Goal: Transaction & Acquisition: Download file/media

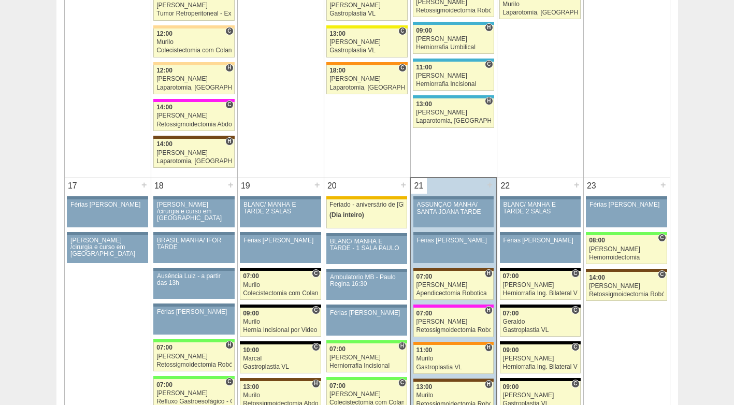
scroll to position [1347, 0]
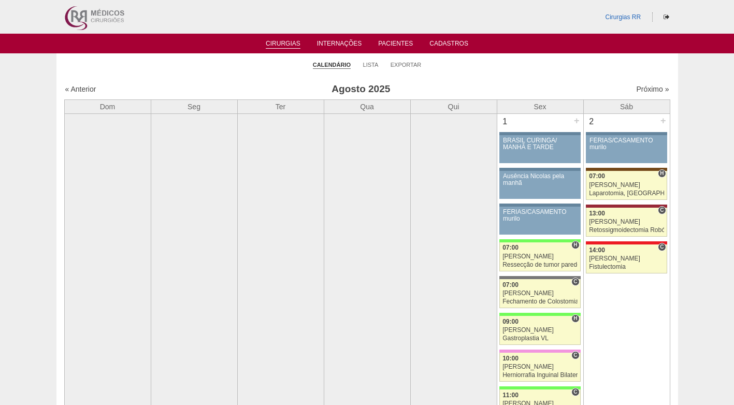
click at [453, 67] on ul "Calendário Lista Exportar" at bounding box center [367, 64] width 622 height 22
click at [401, 66] on link "Exportar" at bounding box center [406, 65] width 31 height 8
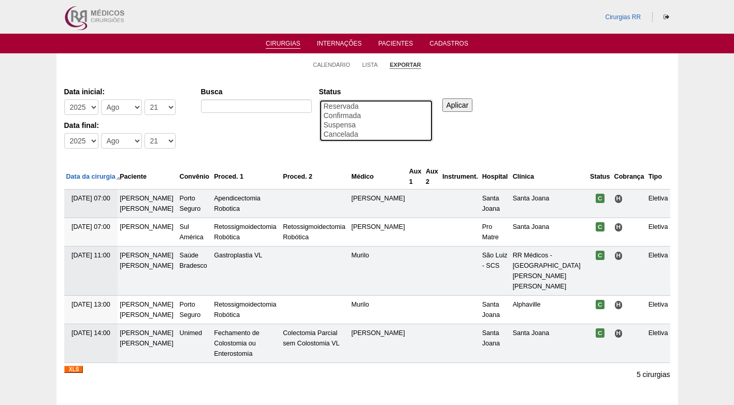
select select "conf"
click at [345, 115] on option "Confirmada" at bounding box center [376, 115] width 107 height 9
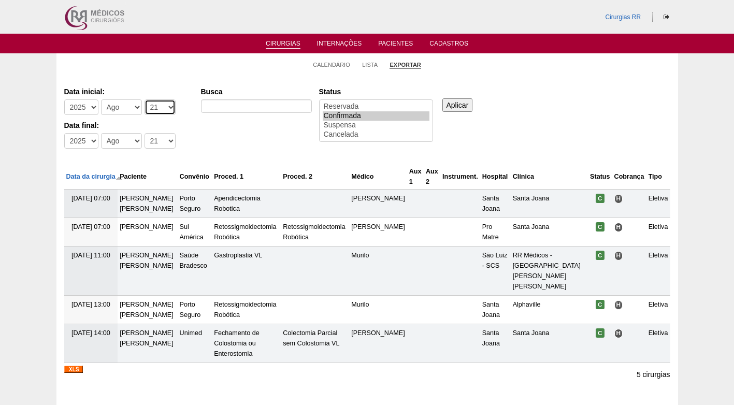
click at [145, 110] on select "-Dia 1 2 3 4 5 6 7 8 9 10 11 12 13 14 15 16 17 18 19 20 21 22 23 24 25 26 27 28…" at bounding box center [160, 107] width 31 height 16
select select "25"
click at [145, 99] on select "-Dia 1 2 3 4 5 6 7 8 9 10 11 12 13 14 15 16 17 18 19 20 21 22 23 24 25 26 27 28…" at bounding box center [160, 107] width 31 height 16
click at [154, 136] on select "-Dia 1 2 3 4 5 6 7 8 9 10 11 12 13 14 15 16 17 18 19 20 21 22 23 24 25 26 27 28…" at bounding box center [160, 141] width 31 height 16
select select "29"
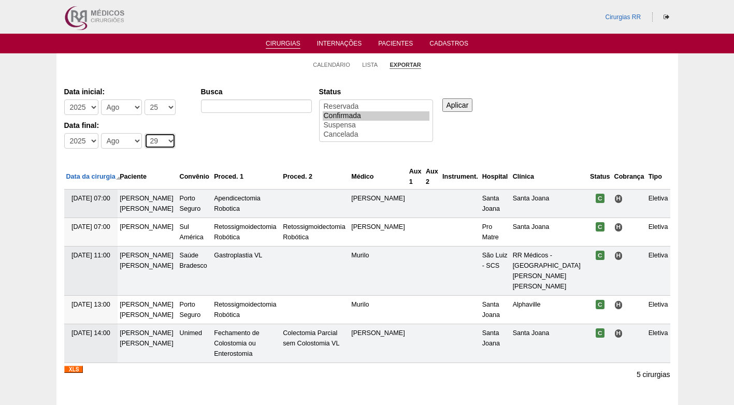
click at [145, 133] on select "-Dia 1 2 3 4 5 6 7 8 9 10 11 12 13 14 15 16 17 18 19 20 21 22 23 24 25 26 27 28…" at bounding box center [160, 141] width 31 height 16
click at [461, 104] on input "Aplicar" at bounding box center [458, 104] width 31 height 13
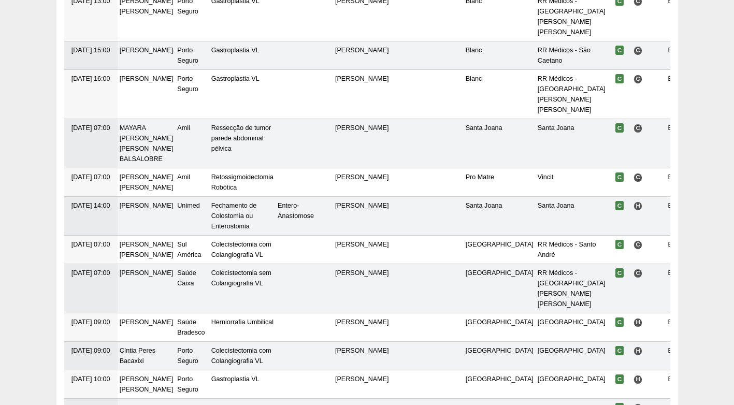
scroll to position [1140, 0]
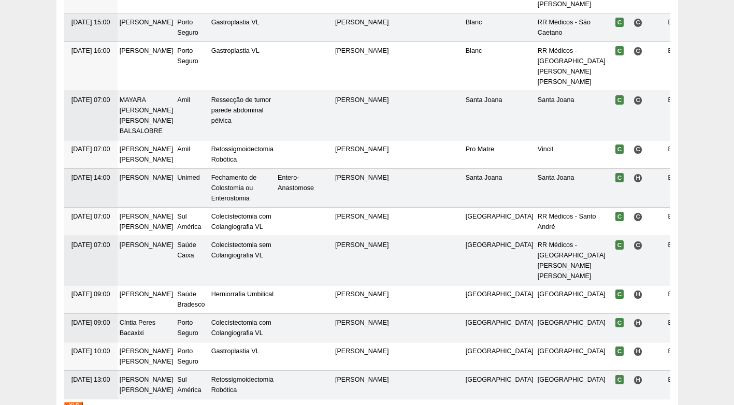
click at [75, 402] on img at bounding box center [73, 405] width 19 height 7
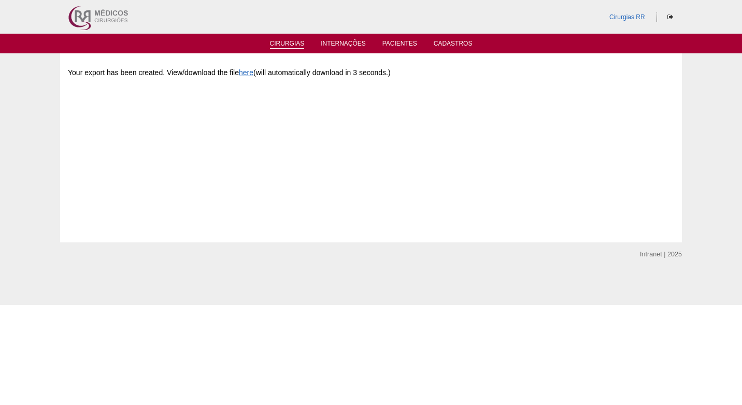
click at [296, 45] on link "Cirurgias" at bounding box center [287, 44] width 35 height 9
